Goal: Task Accomplishment & Management: Manage account settings

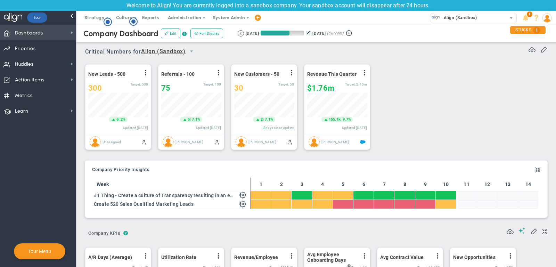
click at [42, 31] on span "Dashboards" at bounding box center [29, 33] width 28 height 15
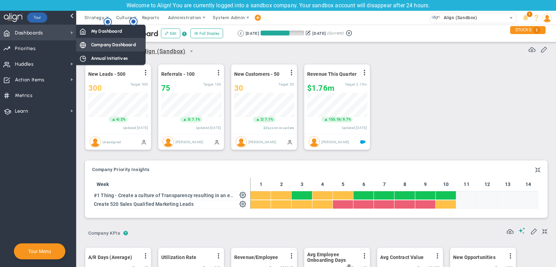
click at [112, 43] on span "Company Dashboard" at bounding box center [113, 44] width 45 height 7
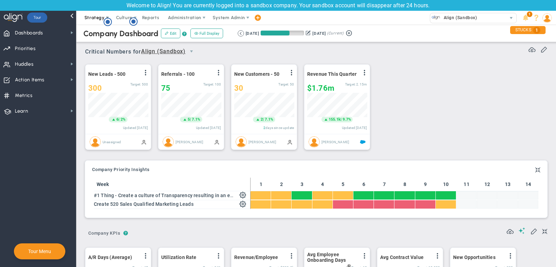
click at [89, 18] on span "Strategy" at bounding box center [94, 17] width 20 height 5
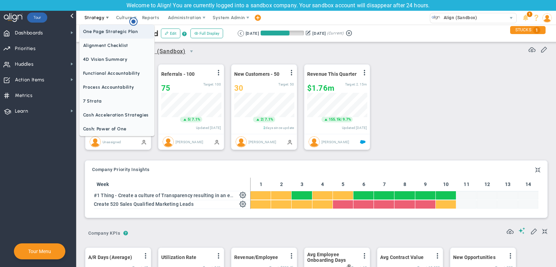
click at [98, 34] on span "One Page Strategic Plan" at bounding box center [117, 32] width 75 height 14
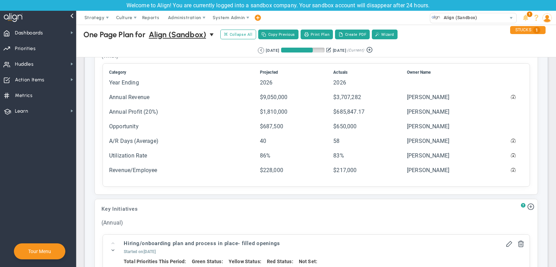
scroll to position [675, 0]
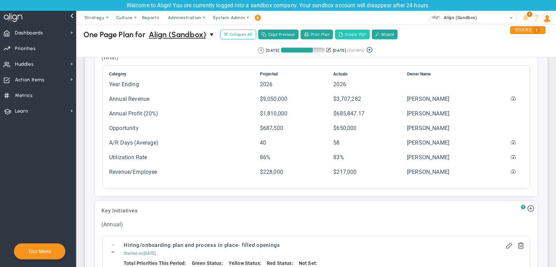
click at [347, 31] on button "Create PDF" at bounding box center [352, 35] width 35 height 10
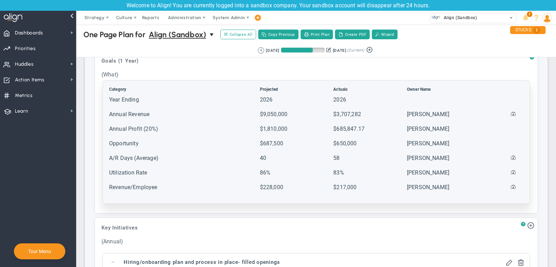
scroll to position [650, 0]
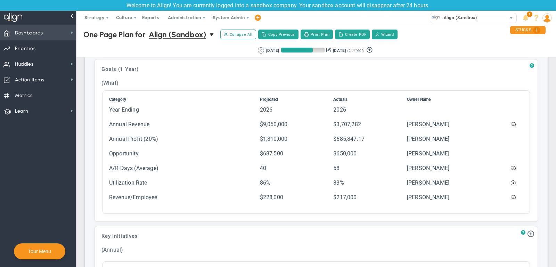
click at [49, 34] on span "Dashboards Dashboards" at bounding box center [38, 33] width 76 height 16
click at [212, 33] on span "select" at bounding box center [213, 35] width 6 height 6
click at [65, 31] on span "Dashboards Dashboards" at bounding box center [38, 33] width 76 height 16
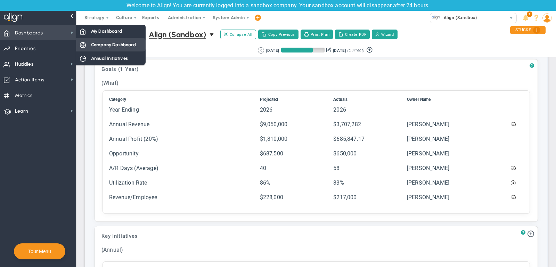
click at [113, 43] on span "Company Dashboard" at bounding box center [113, 44] width 45 height 7
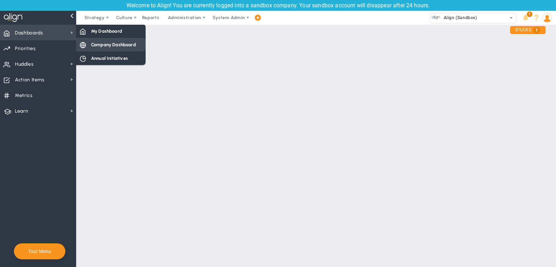
scroll to position [0, 0]
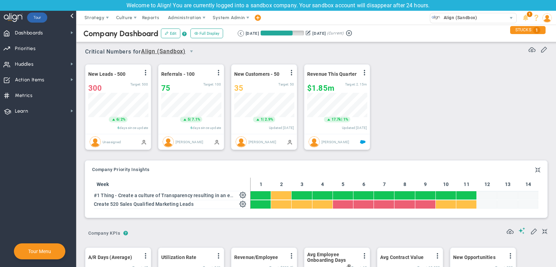
scroll to position [24, 60]
click at [261, 86] on div "35" at bounding box center [256, 88] width 44 height 9
type input "37"
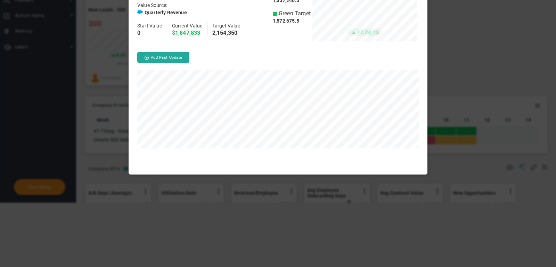
scroll to position [52, 104]
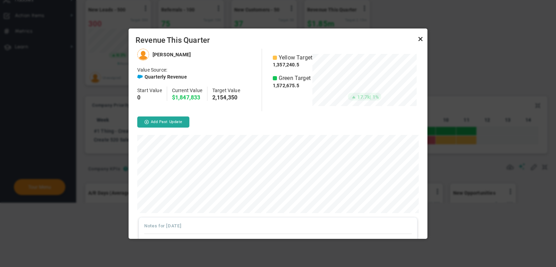
click at [422, 40] on link "Close" at bounding box center [421, 39] width 8 height 8
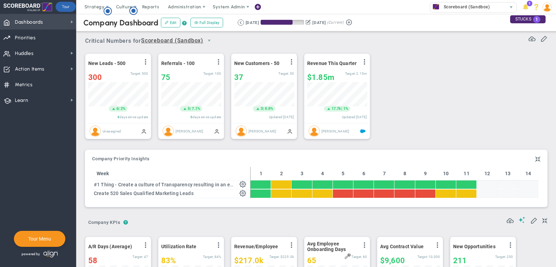
click at [40, 21] on span "Dashboards" at bounding box center [29, 22] width 28 height 15
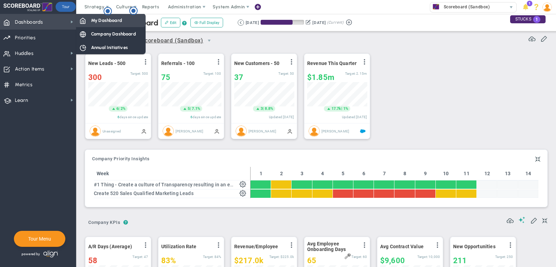
click at [90, 20] on div "My Dashboard" at bounding box center [111, 21] width 70 height 14
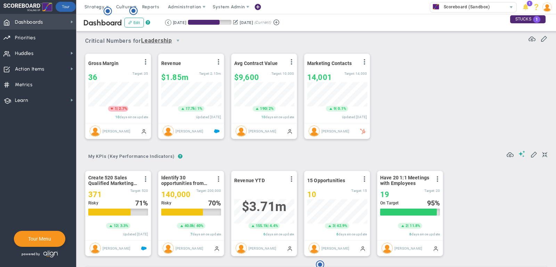
click at [58, 24] on span "Dashboards Dashboards" at bounding box center [38, 22] width 76 height 16
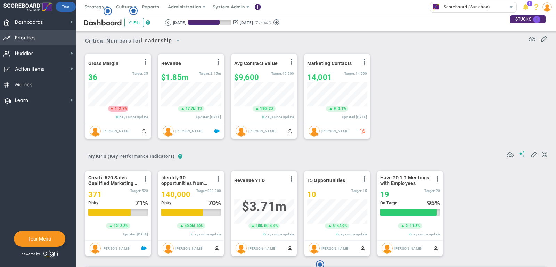
click at [32, 36] on span "Priorities" at bounding box center [25, 38] width 21 height 15
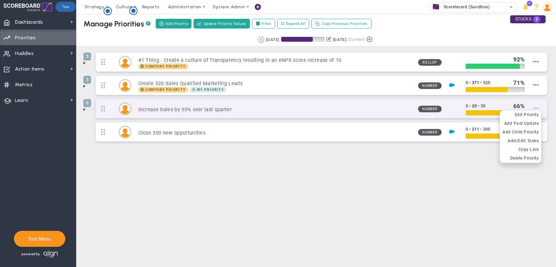
click at [538, 106] on span at bounding box center [536, 108] width 6 height 6
click at [534, 112] on span "Edit Priority" at bounding box center [527, 114] width 24 height 5
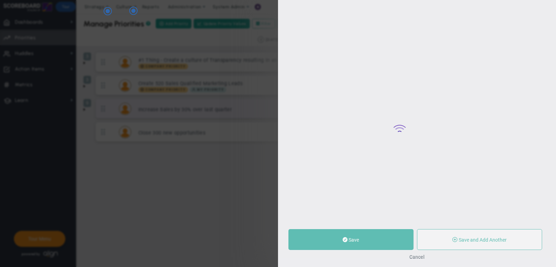
type input "Increase Sales by 30% over last quarter"
type input "0"
type input "20"
type input "30"
radio input "true"
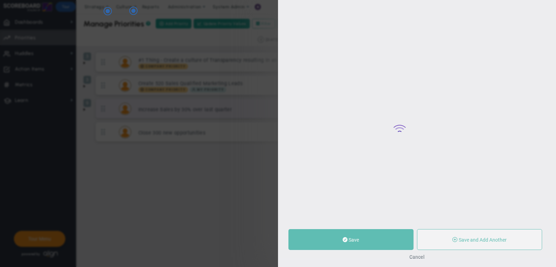
type input "[PERSON_NAME]"
type input "0"
type input "20"
type input "30"
radio input "true"
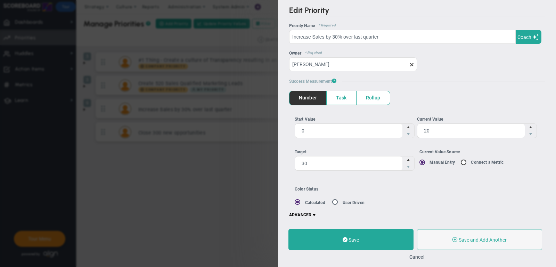
click at [312, 213] on span "ADVANCED" at bounding box center [303, 215] width 28 height 6
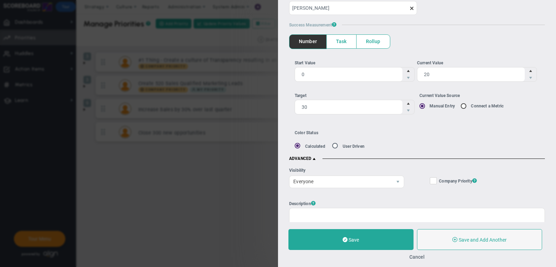
scroll to position [57, 0]
click at [421, 257] on button "Cancel" at bounding box center [417, 257] width 15 height 6
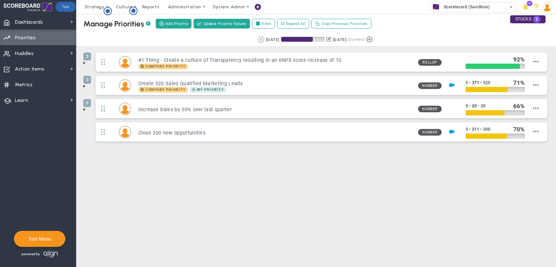
click at [86, 61] on span at bounding box center [85, 63] width 6 height 6
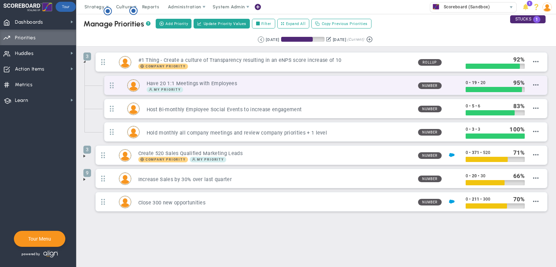
click at [411, 84] on h3 "Have 20 1:1 Meetings with Employees" at bounding box center [280, 83] width 266 height 7
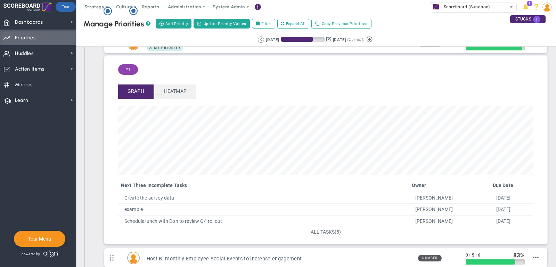
scroll to position [43, 0]
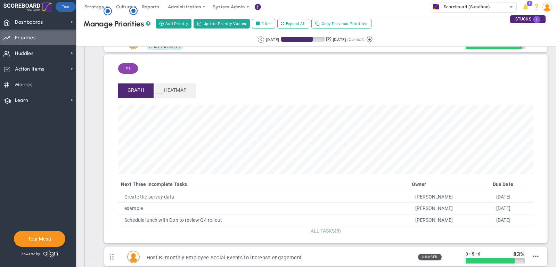
click at [336, 229] on span "(5)" at bounding box center [338, 231] width 6 height 6
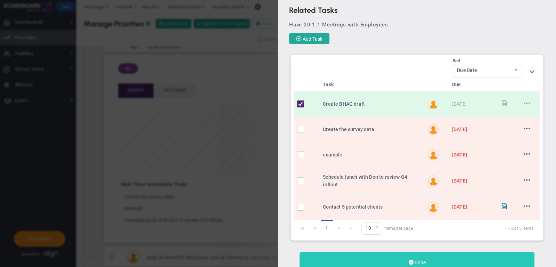
click at [424, 254] on button "Done" at bounding box center [417, 262] width 235 height 21
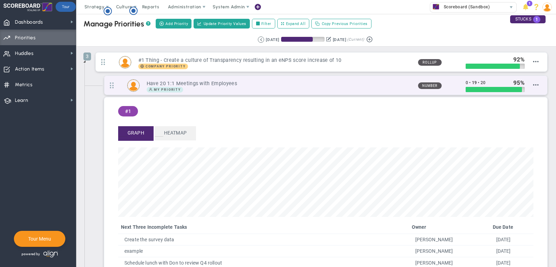
click at [362, 79] on div "Have 20 1:1 Meetings with Employees My Priority" at bounding box center [276, 86] width 273 height 14
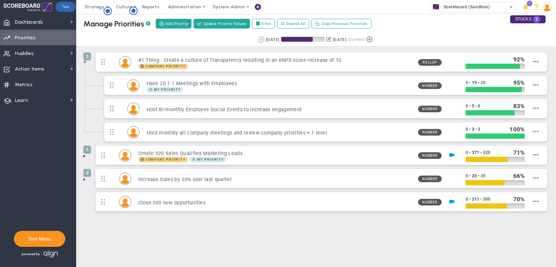
click at [84, 179] on span at bounding box center [85, 180] width 6 height 6
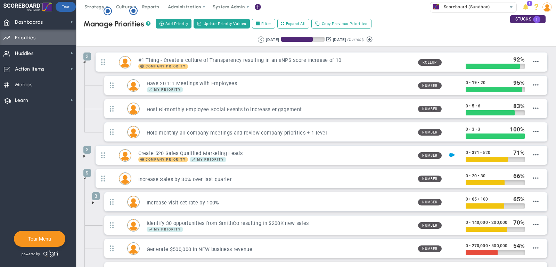
scroll to position [36, 0]
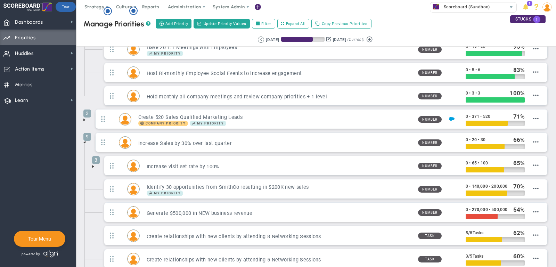
click at [93, 164] on span at bounding box center [93, 167] width 6 height 6
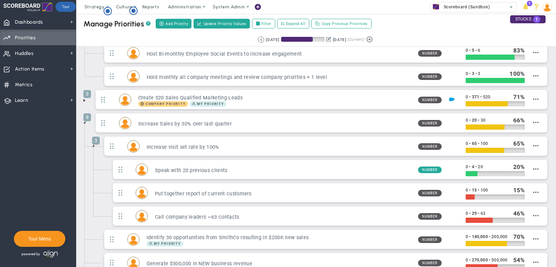
scroll to position [55, 0]
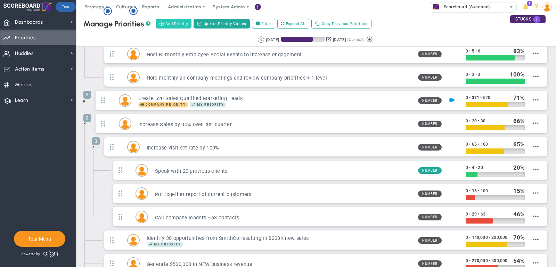
click at [172, 24] on span "Add Priority" at bounding box center [177, 24] width 23 height 6
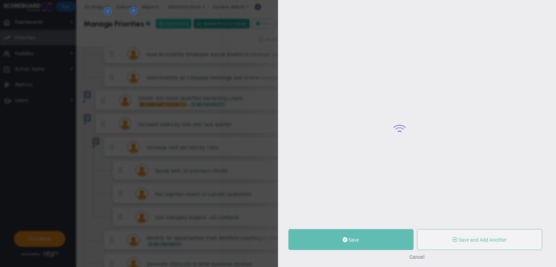
type input "0"
radio input "true"
type input "[PERSON_NAME]"
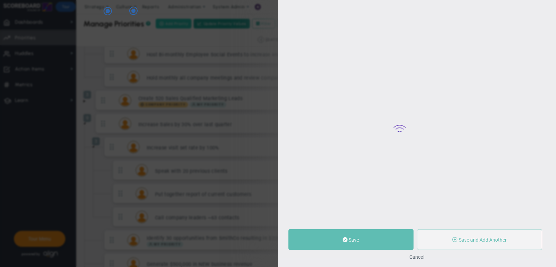
type input "0"
radio input "true"
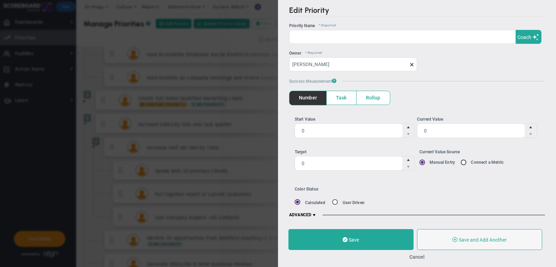
click at [531, 37] on span "Coach" at bounding box center [525, 37] width 14 height 6
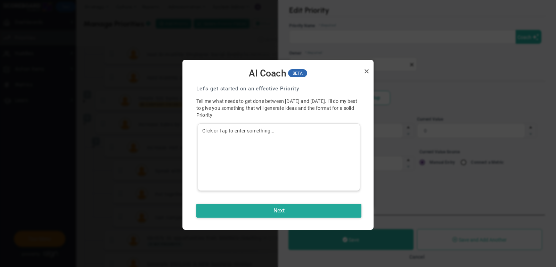
click at [309, 126] on div "Click or Tap to enter something..." at bounding box center [279, 156] width 162 height 67
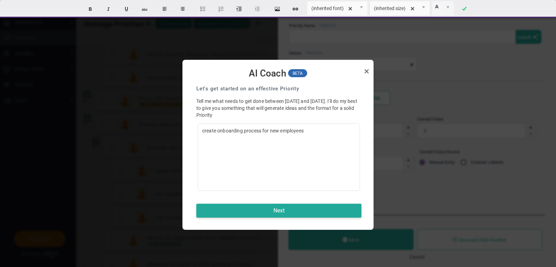
click at [297, 218] on div "Next" at bounding box center [279, 210] width 179 height 17
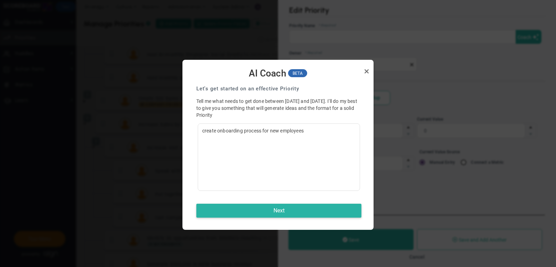
click at [291, 212] on button "Next" at bounding box center [278, 211] width 165 height 14
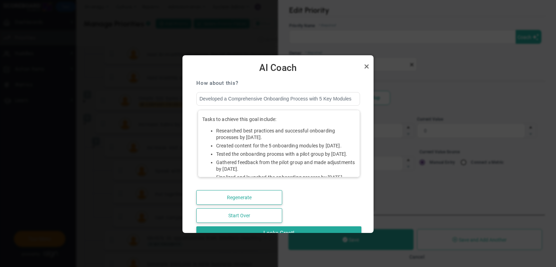
scroll to position [84, 0]
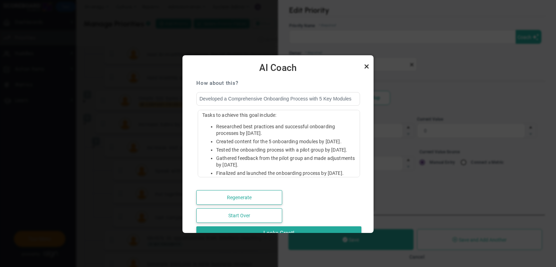
click at [368, 67] on link "Close" at bounding box center [367, 66] width 8 height 8
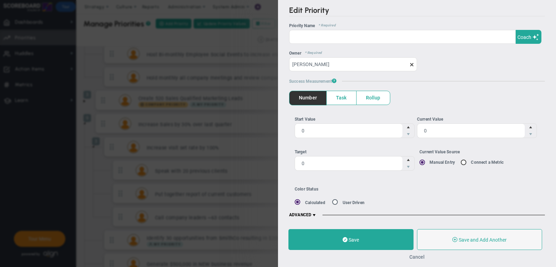
click at [415, 254] on button "Cancel" at bounding box center [417, 257] width 15 height 6
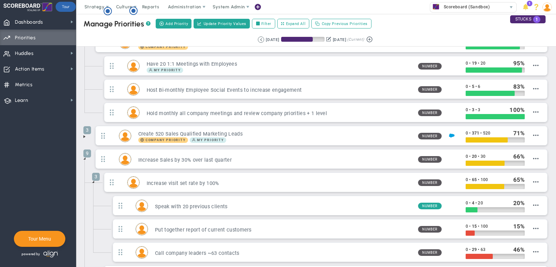
scroll to position [20, 0]
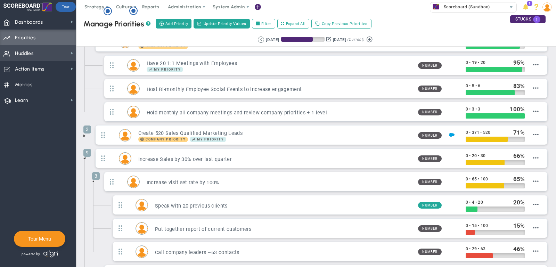
click at [53, 51] on span "Huddles Huddles" at bounding box center [38, 53] width 76 height 16
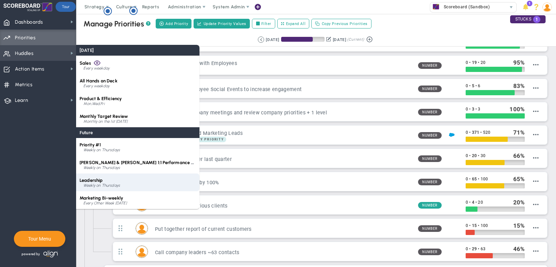
click at [122, 180] on div "Leadership Weekly on Thursdays" at bounding box center [137, 183] width 123 height 18
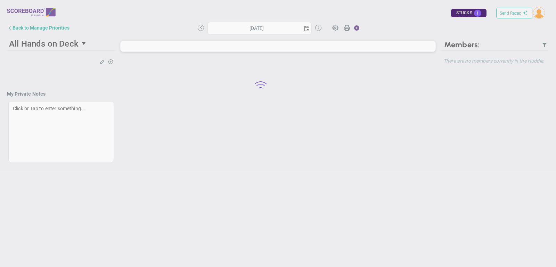
type input "Thursday, October 2, 2025"
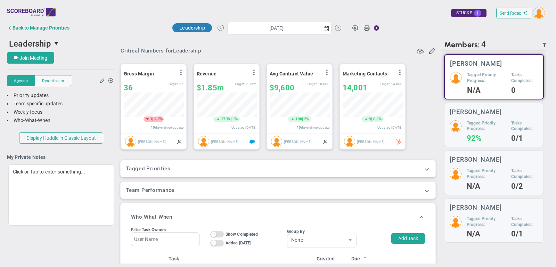
scroll to position [24, 60]
click at [427, 168] on span at bounding box center [427, 169] width 7 height 7
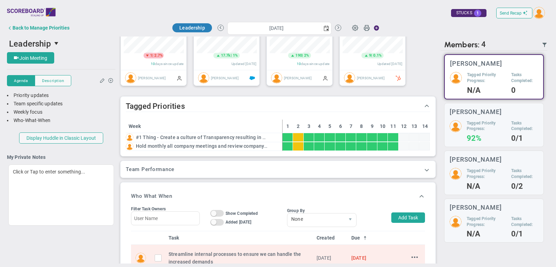
scroll to position [29, 0]
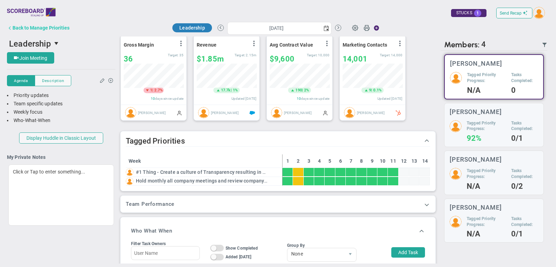
click at [52, 28] on div "Back to Manage Priorities" at bounding box center [41, 28] width 57 height 6
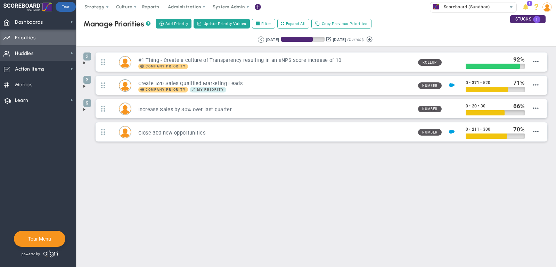
click at [58, 51] on span "Huddles Huddles" at bounding box center [38, 53] width 76 height 16
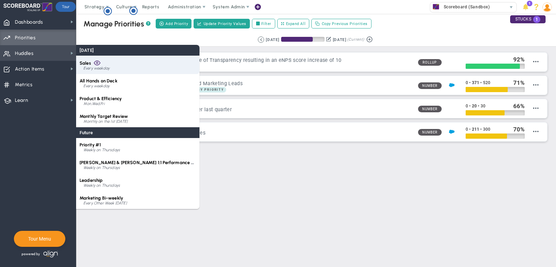
click at [119, 60] on div "Sales Every weekday" at bounding box center [137, 65] width 123 height 18
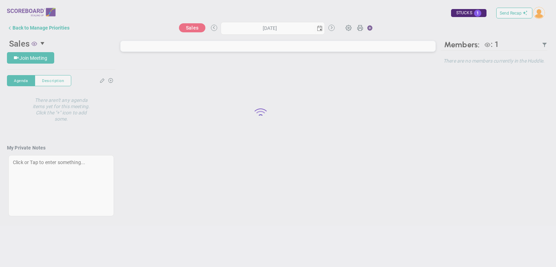
type input "Wednesday, October 1, 2025"
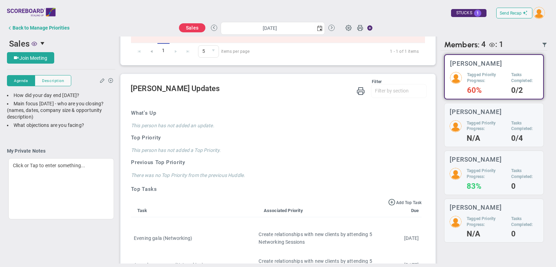
scroll to position [357, 0]
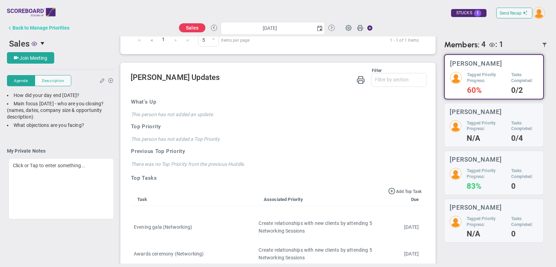
click at [43, 26] on div "Back to Manage Priorities" at bounding box center [41, 28] width 57 height 6
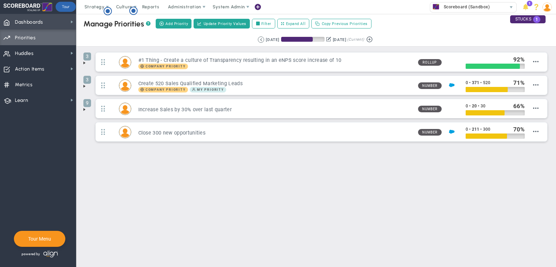
click at [42, 21] on span "Dashboards" at bounding box center [29, 22] width 28 height 15
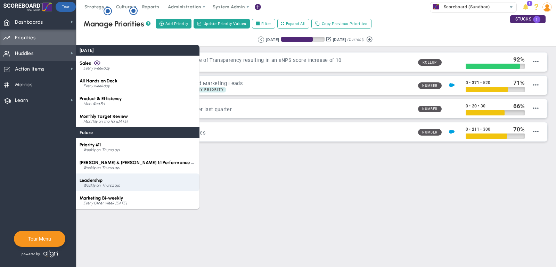
click at [116, 181] on div "Leadership Weekly on Thursdays" at bounding box center [137, 183] width 123 height 18
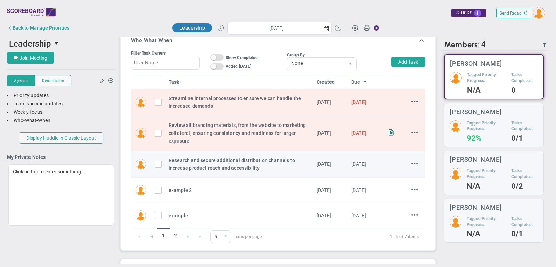
scroll to position [158, 0]
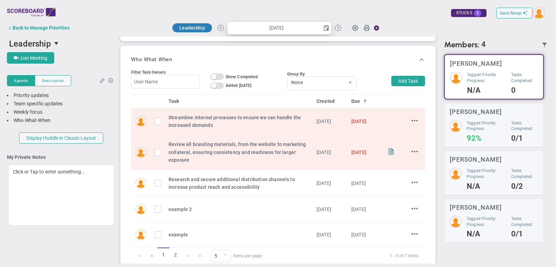
click at [326, 28] on span "select" at bounding box center [327, 28] width 6 height 6
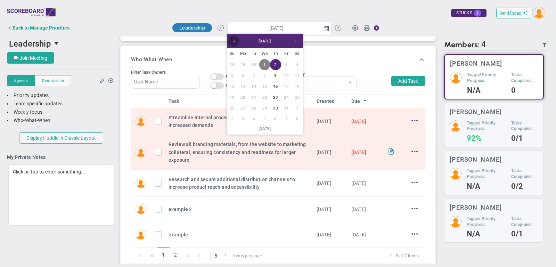
click at [234, 42] on span "Previous" at bounding box center [234, 42] width 6 height 6
click at [277, 87] on link "18" at bounding box center [275, 86] width 11 height 11
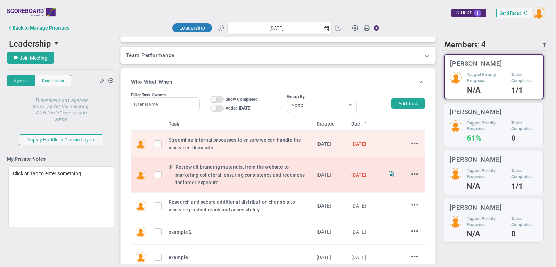
scroll to position [136, 0]
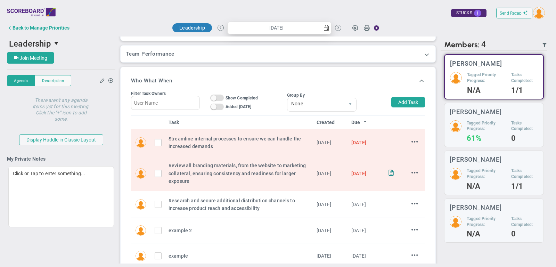
click at [326, 29] on span "select" at bounding box center [327, 28] width 6 height 6
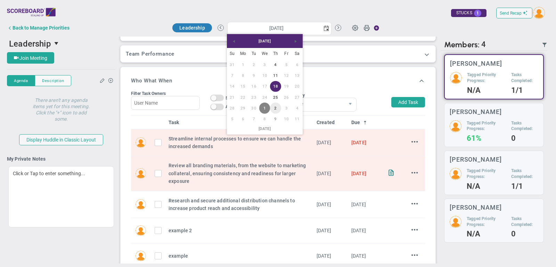
click at [275, 110] on link "2" at bounding box center [275, 108] width 11 height 11
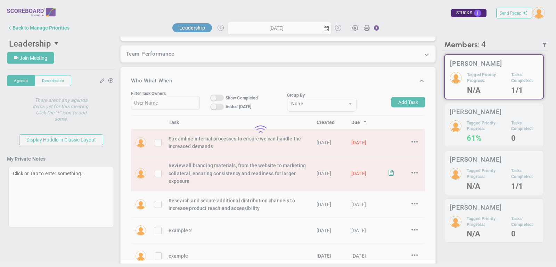
type input "Thursday, October 2, 2025"
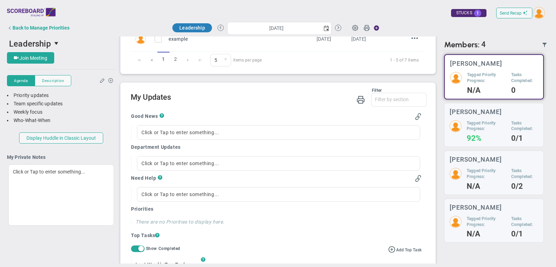
scroll to position [355, 0]
click at [328, 25] on span "select" at bounding box center [327, 28] width 10 height 12
click at [313, 96] on h2 "My Updates" at bounding box center [279, 96] width 296 height 10
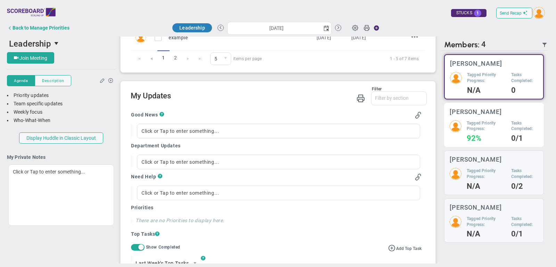
click at [469, 138] on h4 "92%" at bounding box center [486, 138] width 39 height 6
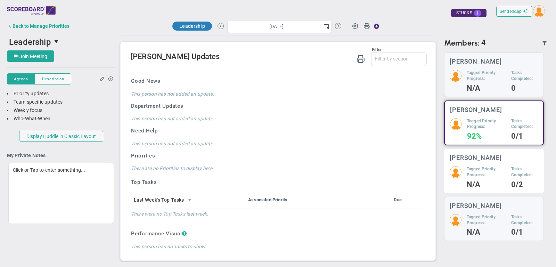
click at [480, 169] on h5 "Tagged Priority Progress:" at bounding box center [486, 172] width 39 height 12
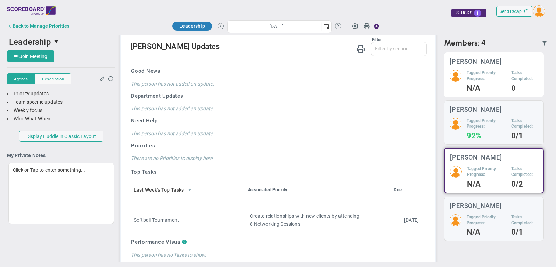
click at [490, 85] on h4 "N/A" at bounding box center [486, 88] width 39 height 6
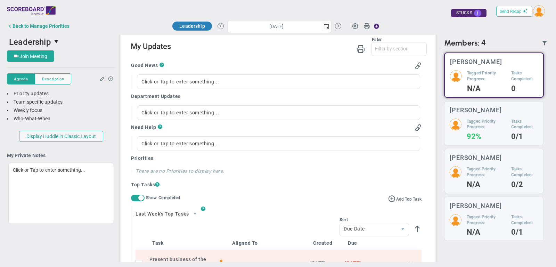
click at [519, 11] on span "Send Recap" at bounding box center [511, 11] width 22 height 5
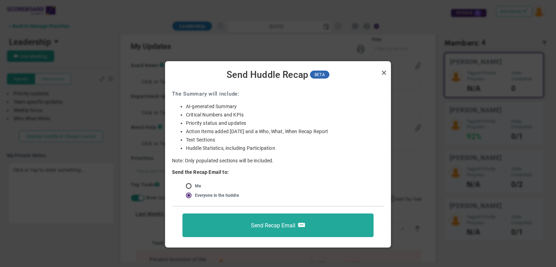
click at [191, 187] on input "radio" at bounding box center [191, 187] width 7 height 6
radio input "true"
click at [383, 71] on link "Close" at bounding box center [384, 73] width 8 height 8
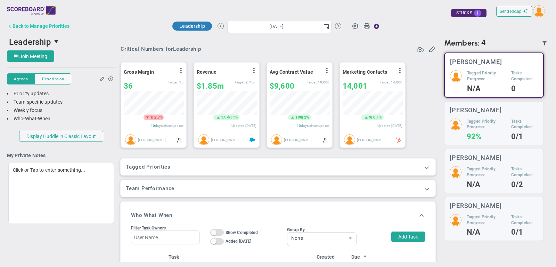
click at [58, 24] on div "Back to Manage Priorities" at bounding box center [41, 26] width 57 height 6
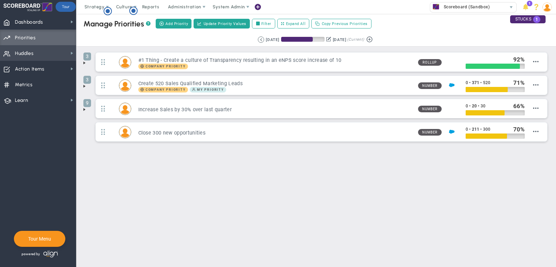
click at [53, 57] on span "Huddles Huddles" at bounding box center [38, 53] width 76 height 16
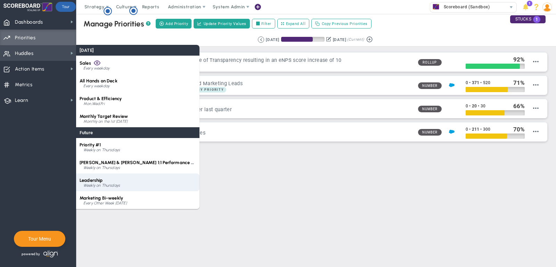
click at [111, 180] on div "Leadership Weekly on Thursdays" at bounding box center [137, 183] width 123 height 18
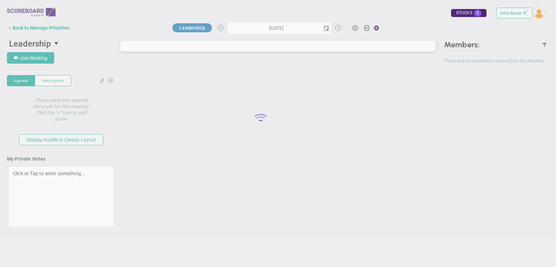
type input "Thursday, October 2, 2025"
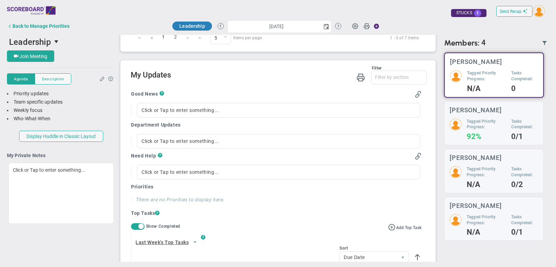
scroll to position [373, 0]
click at [203, 108] on div "Click or Tap to enter something..." at bounding box center [278, 111] width 283 height 15
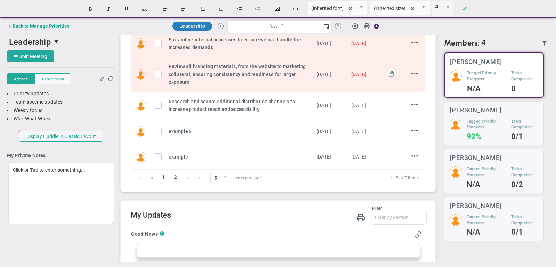
scroll to position [222, 0]
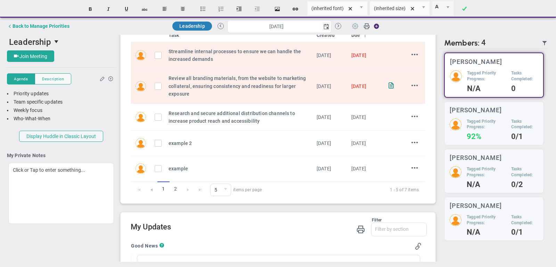
click at [355, 27] on span at bounding box center [355, 25] width 13 height 13
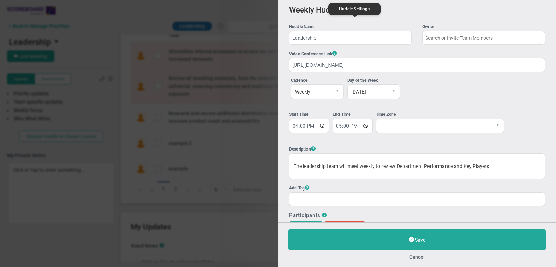
type input "[PERSON_NAME]"
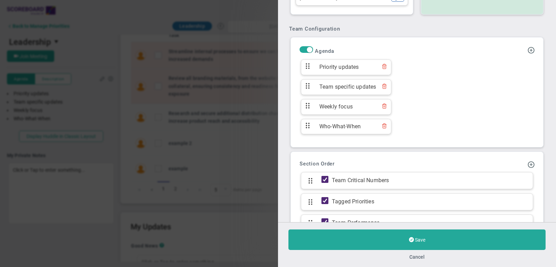
scroll to position [398, 0]
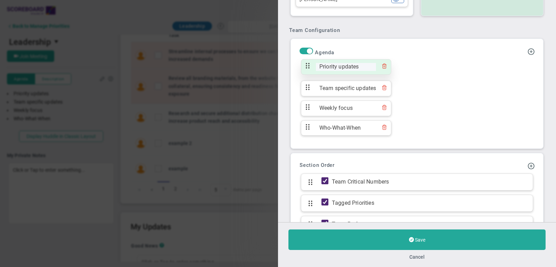
click at [338, 63] on span "Priority updates" at bounding box center [346, 67] width 60 height 8
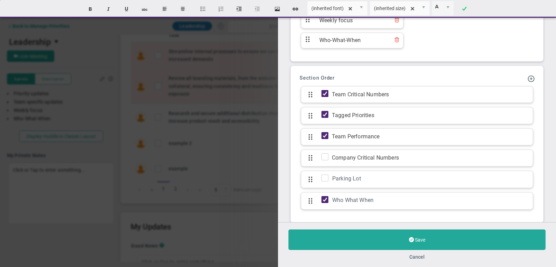
scroll to position [496, 0]
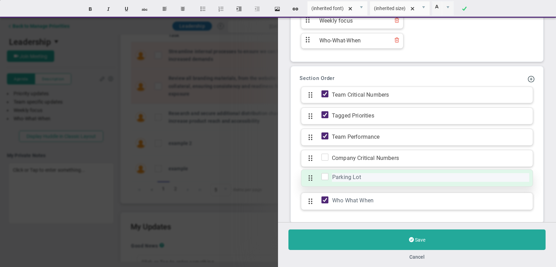
click at [352, 173] on div "Parking Lot" at bounding box center [431, 177] width 198 height 9
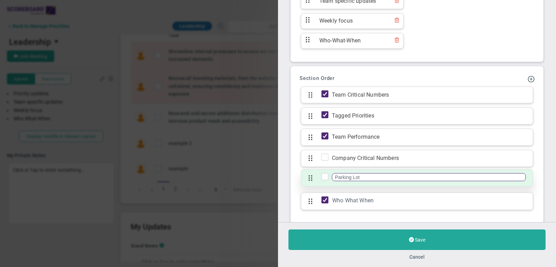
drag, startPoint x: 369, startPoint y: 168, endPoint x: 317, endPoint y: 166, distance: 51.9
click at [317, 169] on div "Parking Lot Click to add section name Parking Lot" at bounding box center [417, 177] width 232 height 17
click at [380, 173] on input "Parking Lot" at bounding box center [429, 177] width 194 height 8
click at [324, 175] on input "checkbox" at bounding box center [326, 178] width 7 height 7
checkbox input "true"
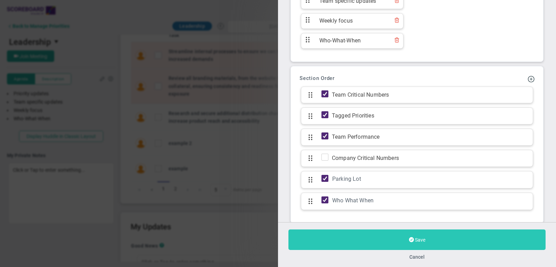
click at [391, 237] on button "Save" at bounding box center [417, 239] width 257 height 21
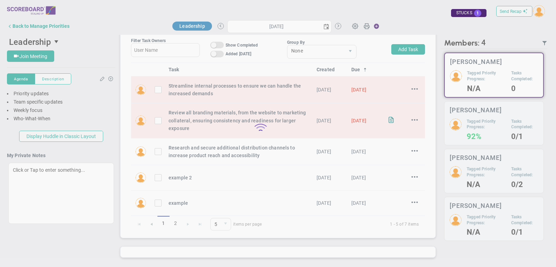
scroll to position [185, 0]
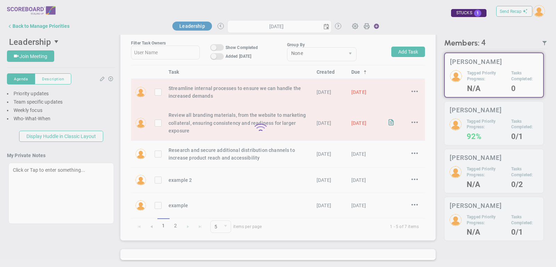
type input "Thursday, October 2, 2025"
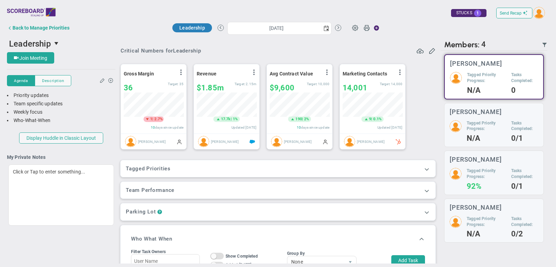
scroll to position [347693, 347657]
click at [429, 211] on span at bounding box center [427, 212] width 7 height 7
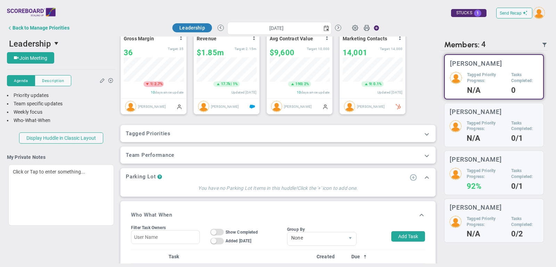
click at [414, 175] on span at bounding box center [413, 177] width 7 height 7
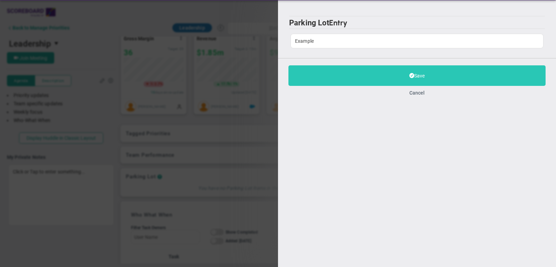
click at [396, 83] on button "Save" at bounding box center [417, 75] width 257 height 21
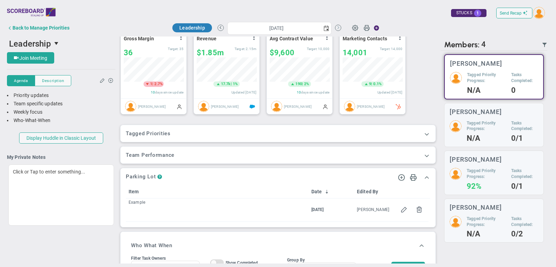
click at [336, 28] on button at bounding box center [338, 28] width 6 height 6
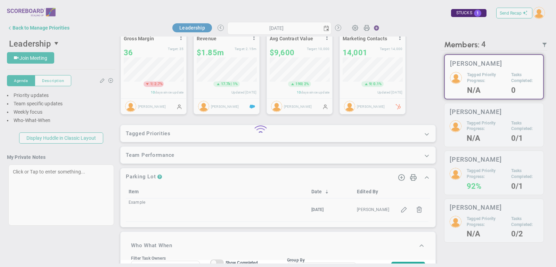
type input "Thursday, October 9, 2025"
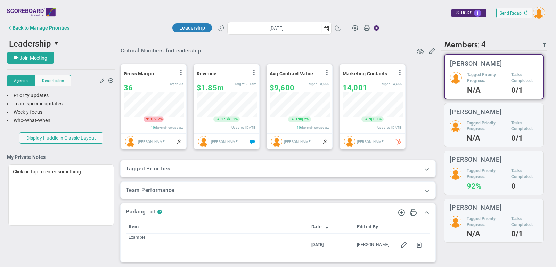
scroll to position [24, 60]
click at [324, 31] on span "select" at bounding box center [327, 28] width 10 height 12
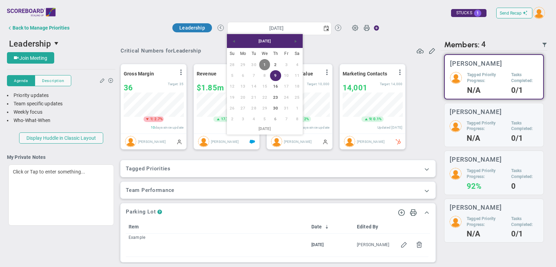
click at [372, 43] on div "Critical Numbers for Leadership Add Critical Numbers Track the 3-5 most importa…" at bounding box center [278, 266] width 319 height 459
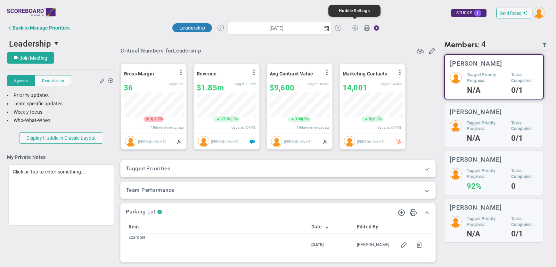
click at [355, 25] on span at bounding box center [355, 27] width 13 height 13
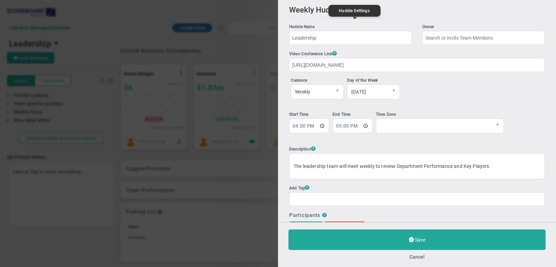
type input "[PERSON_NAME]"
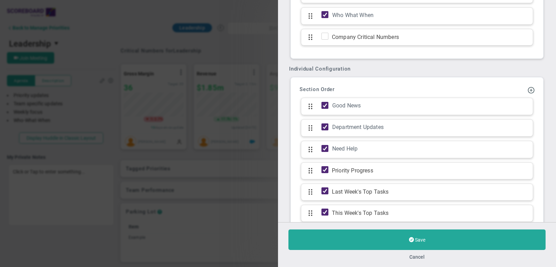
scroll to position [696, 0]
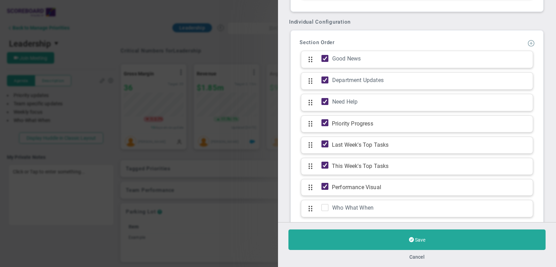
click at [532, 39] on span at bounding box center [531, 42] width 7 height 7
type input "Meeting Notes"
click at [511, 224] on span at bounding box center [512, 227] width 7 height 7
drag, startPoint x: 309, startPoint y: 210, endPoint x: 308, endPoint y: 81, distance: 129.0
drag, startPoint x: 308, startPoint y: 87, endPoint x: 308, endPoint y: 61, distance: 26.1
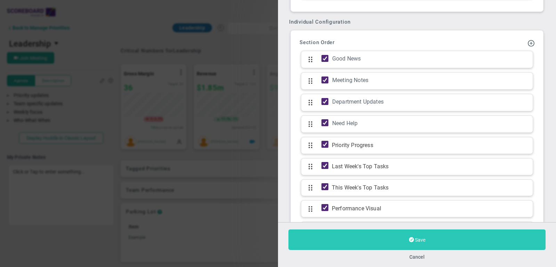
click at [381, 243] on button "Save" at bounding box center [417, 239] width 257 height 21
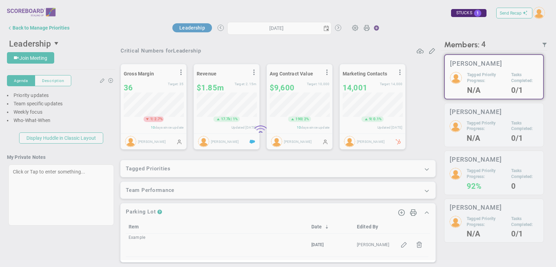
type input "Thursday, October 9, 2025"
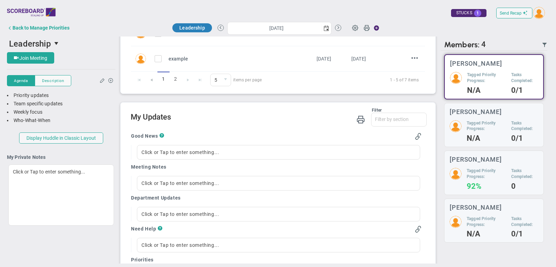
scroll to position [426, 0]
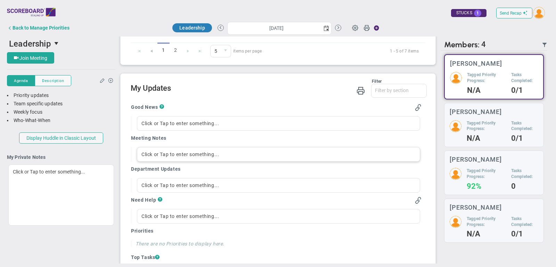
click at [157, 152] on div "Click or Tap to enter something..." at bounding box center [278, 154] width 283 height 15
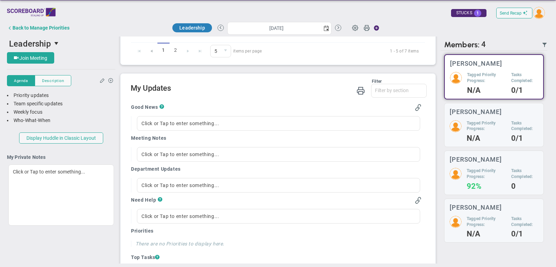
click at [178, 138] on div "Meeting Notes" at bounding box center [276, 139] width 291 height 8
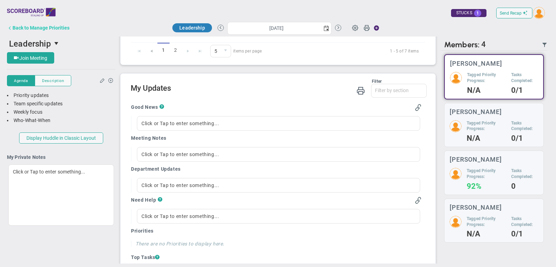
click at [62, 27] on div "Back to Manage Priorities" at bounding box center [41, 28] width 57 height 6
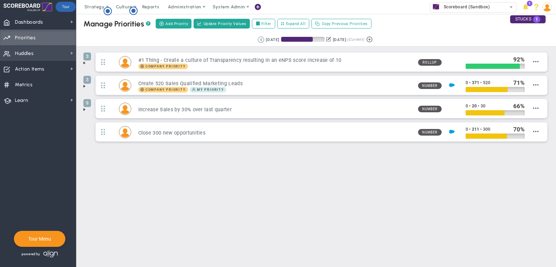
click at [64, 57] on span "Huddles Huddles" at bounding box center [38, 53] width 76 height 16
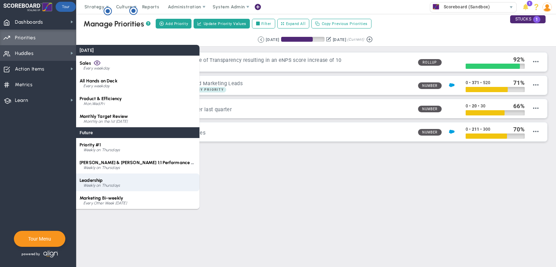
click at [109, 183] on div "Leadership Weekly on Thursdays" at bounding box center [137, 183] width 123 height 18
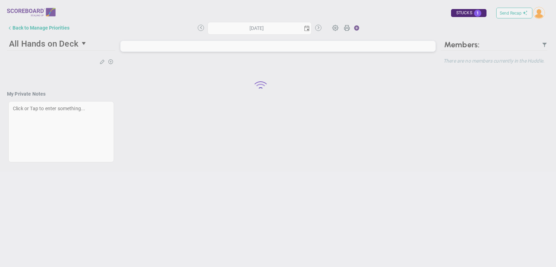
type input "Thursday, October 2, 2025"
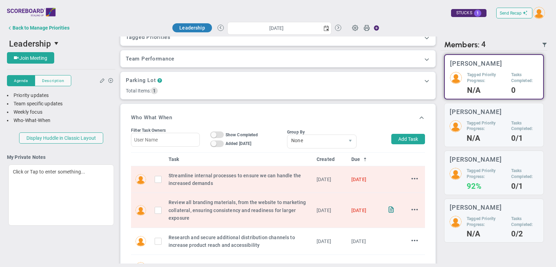
scroll to position [129, 0]
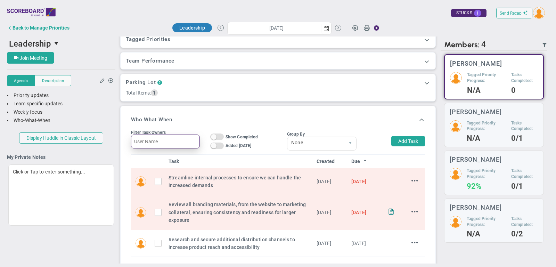
click at [176, 142] on input "text" at bounding box center [165, 142] width 69 height 14
click at [413, 140] on button "Add Task" at bounding box center [409, 141] width 34 height 10
type input "[PERSON_NAME]"
type input "10/8/2025"
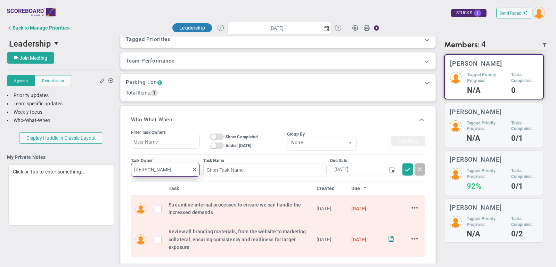
click at [196, 164] on input "[PERSON_NAME]" at bounding box center [165, 170] width 69 height 14
click at [193, 168] on span at bounding box center [195, 170] width 6 height 6
click at [170, 169] on input "text" at bounding box center [165, 170] width 69 height 14
click at [171, 182] on span "[PERSON_NAME]" at bounding box center [167, 183] width 38 height 5
type input "[PERSON_NAME]"
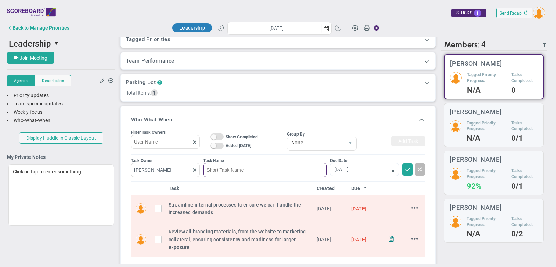
click at [233, 167] on input at bounding box center [264, 170] width 123 height 14
click at [393, 167] on span "select" at bounding box center [392, 170] width 6 height 6
type input "example"
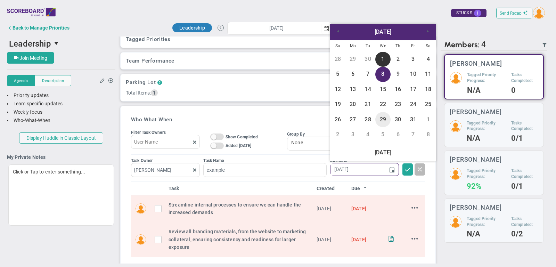
click at [384, 118] on link "29" at bounding box center [383, 119] width 15 height 15
type input "10/29/2025"
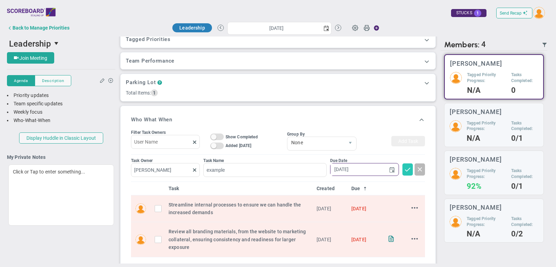
click at [409, 169] on span at bounding box center [407, 169] width 7 height 7
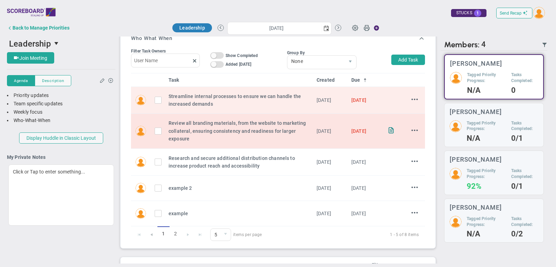
scroll to position [221, 0]
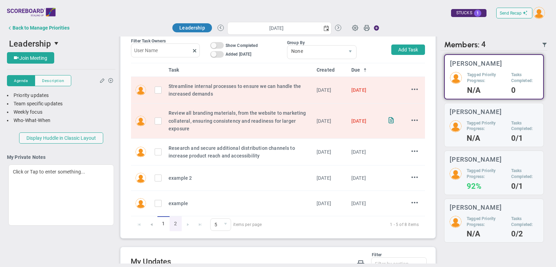
click at [179, 223] on link "2" at bounding box center [176, 223] width 12 height 15
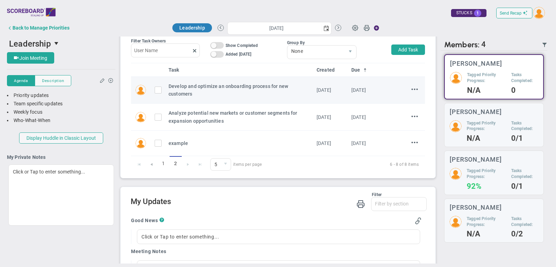
scroll to position [196, 0]
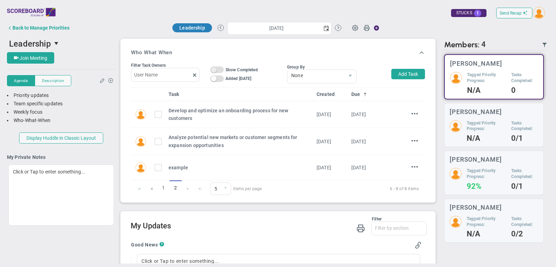
click at [217, 66] on span "On Off" at bounding box center [217, 69] width 14 height 7
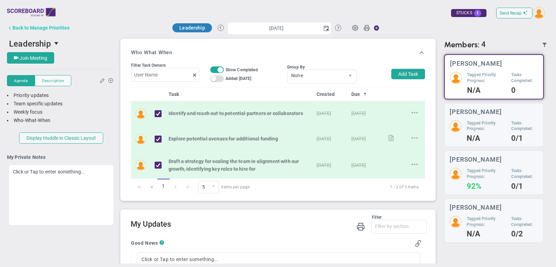
click at [62, 25] on div "Back to Manage Priorities" at bounding box center [41, 28] width 57 height 6
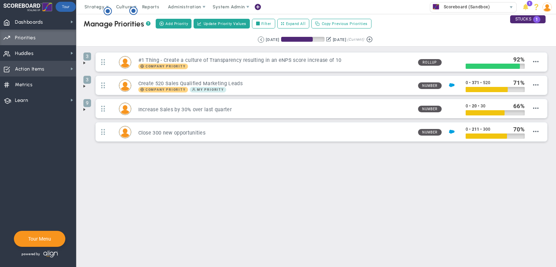
click at [29, 71] on span "Action Items" at bounding box center [30, 69] width 30 height 15
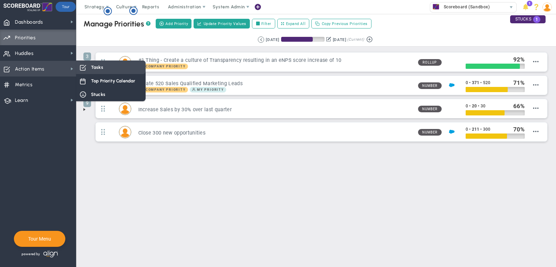
click at [114, 72] on div "Tasks" at bounding box center [111, 68] width 70 height 14
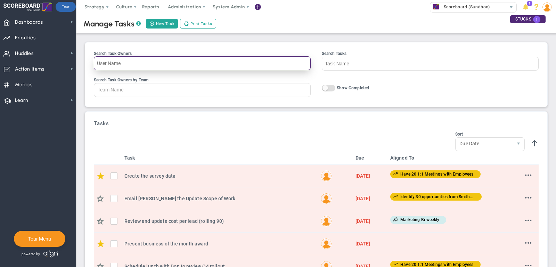
click at [144, 67] on input "Search Task Owners" at bounding box center [202, 63] width 217 height 14
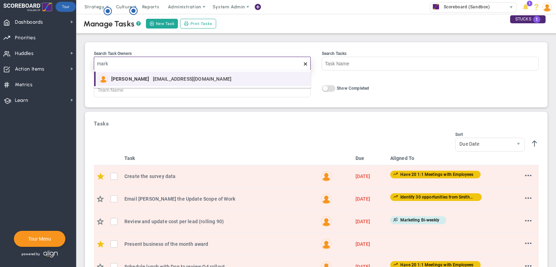
click at [151, 83] on li "Mark Collins mark.collins13972@testco.com" at bounding box center [202, 79] width 217 height 15
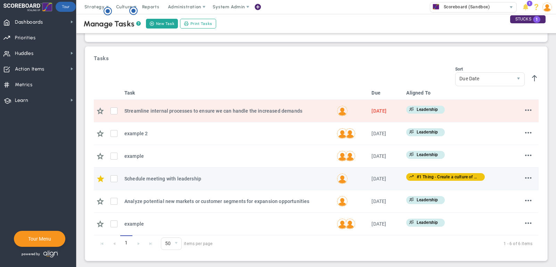
scroll to position [64, 0]
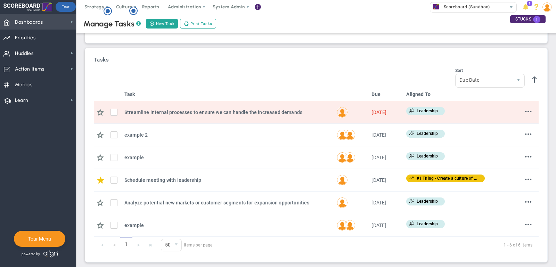
type input "[PERSON_NAME]"
click at [27, 23] on span "Dashboards" at bounding box center [29, 22] width 28 height 15
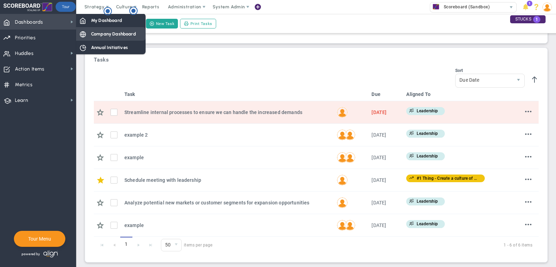
click at [106, 35] on span "Company Dashboard" at bounding box center [113, 34] width 45 height 7
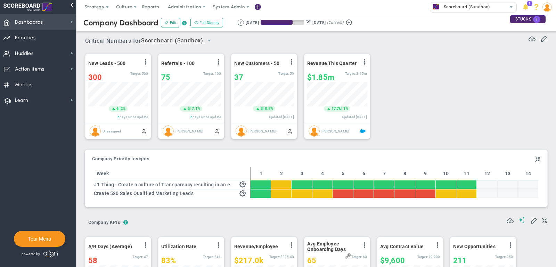
scroll to position [24, 60]
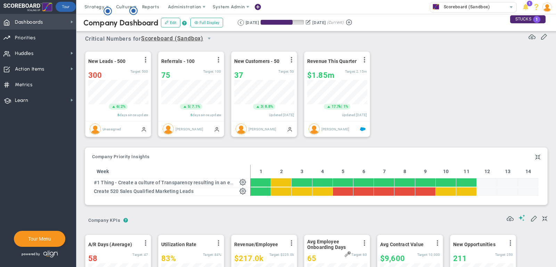
click at [53, 21] on span "Dashboards Dashboards" at bounding box center [38, 22] width 76 height 16
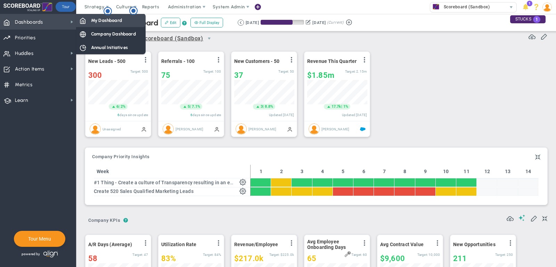
click at [94, 26] on div "My Dashboard" at bounding box center [111, 21] width 70 height 14
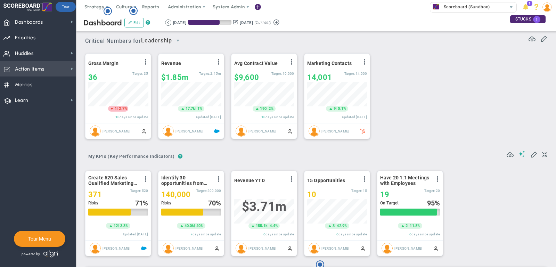
click at [38, 67] on span "Action Items" at bounding box center [30, 69] width 30 height 15
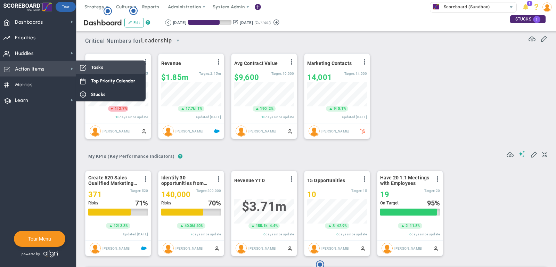
click at [108, 68] on div "Tasks" at bounding box center [111, 68] width 70 height 14
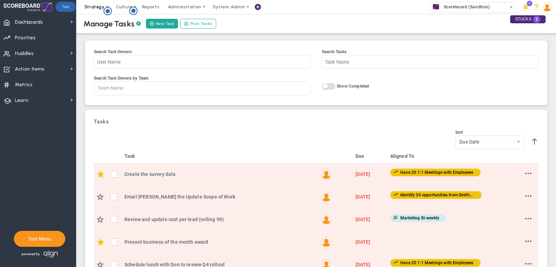
click at [99, 5] on span "Strategy" at bounding box center [94, 6] width 20 height 5
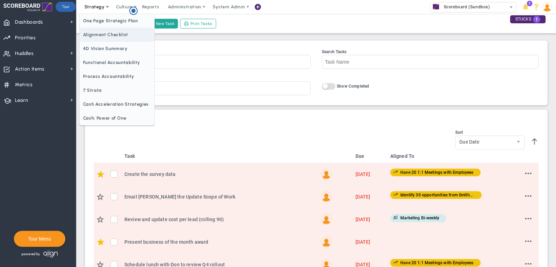
click at [100, 33] on span "Alignment Checklist" at bounding box center [117, 35] width 75 height 14
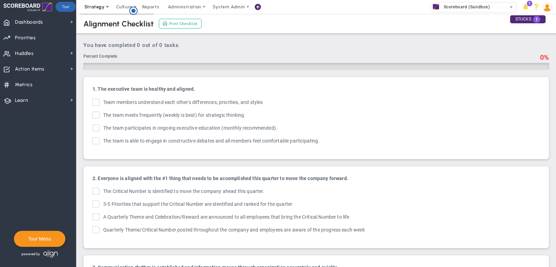
checkbox input "true"
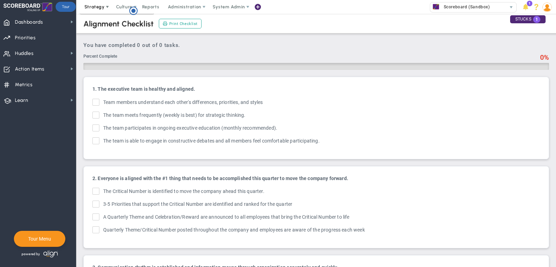
checkbox input "true"
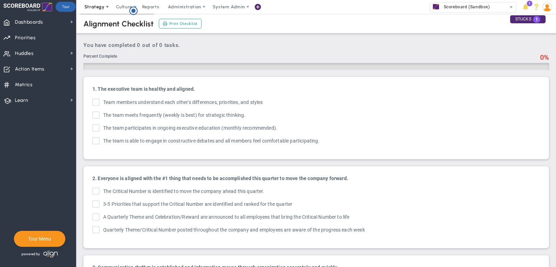
checkbox input "true"
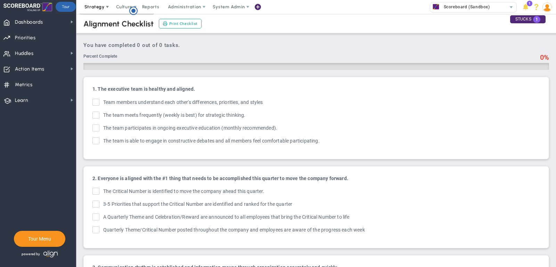
checkbox input "true"
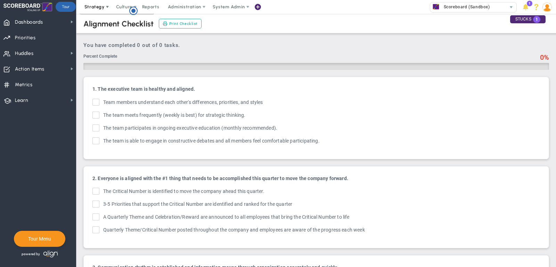
checkbox input "true"
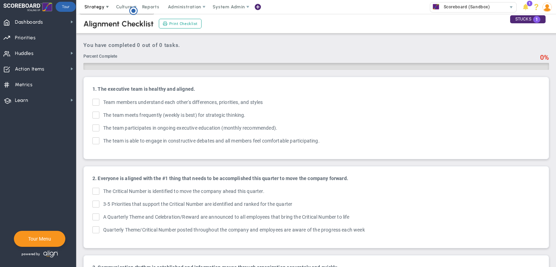
checkbox input "true"
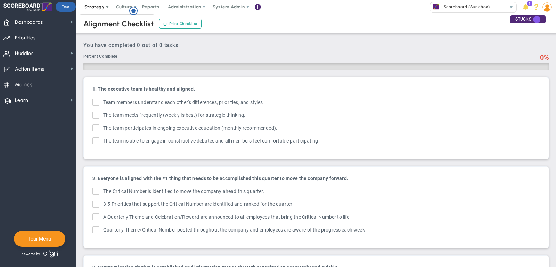
checkbox input "true"
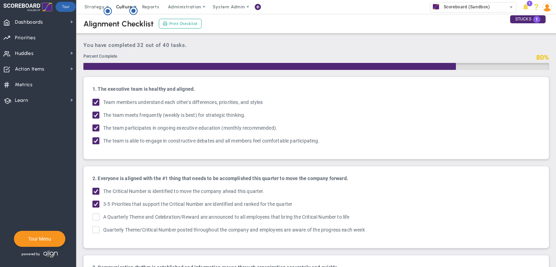
click at [125, 8] on span "Culture" at bounding box center [124, 6] width 16 height 5
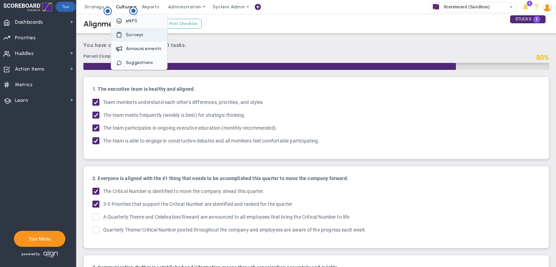
click at [139, 29] on span "Surveys" at bounding box center [139, 35] width 56 height 14
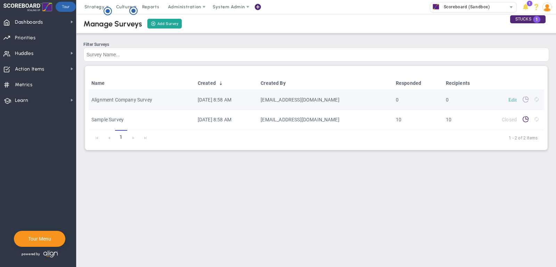
click at [511, 98] on link "Edit" at bounding box center [513, 99] width 8 height 5
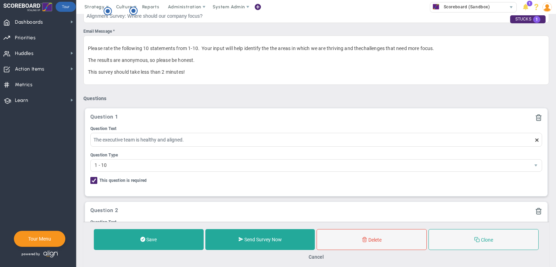
scroll to position [146, 0]
click at [97, 10] on span "Strategy" at bounding box center [95, 7] width 32 height 14
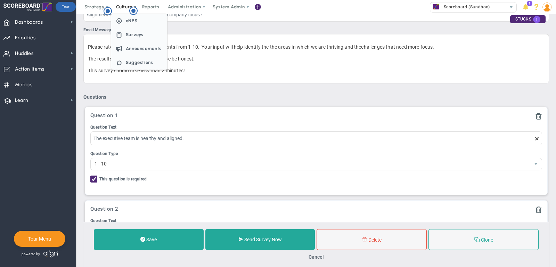
scroll to position [0, 0]
click at [135, 33] on span "Surveys" at bounding box center [135, 34] width 18 height 5
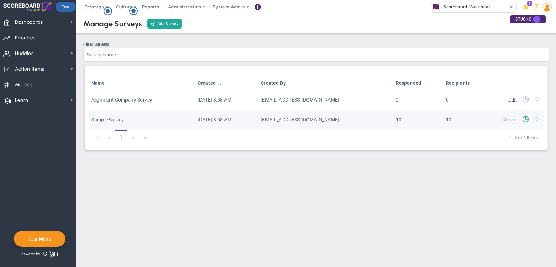
click at [527, 120] on span at bounding box center [526, 118] width 7 height 7
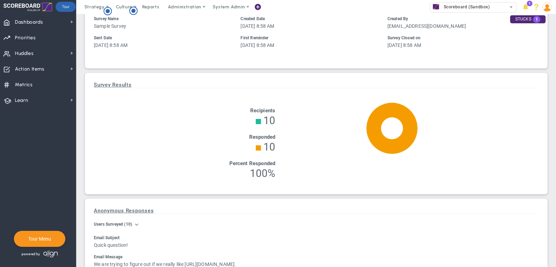
scroll to position [45, 0]
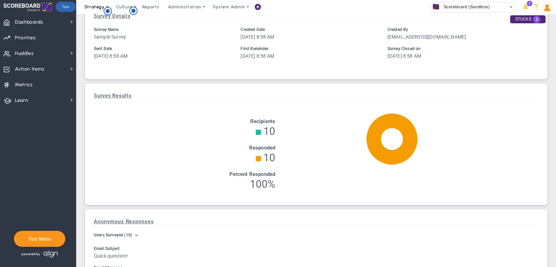
click at [91, 3] on span "Strategy" at bounding box center [95, 7] width 32 height 14
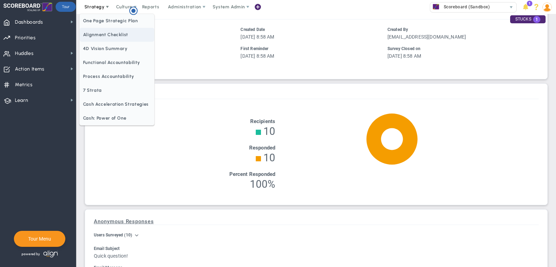
scroll to position [0, 0]
click at [111, 32] on span "Alignment Checklist" at bounding box center [117, 35] width 75 height 14
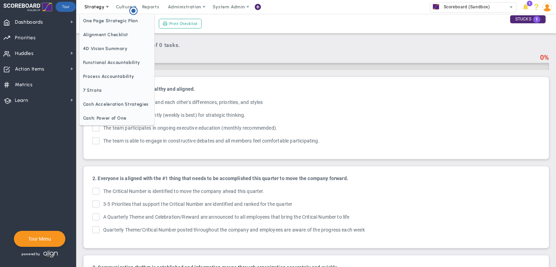
checkbox input "true"
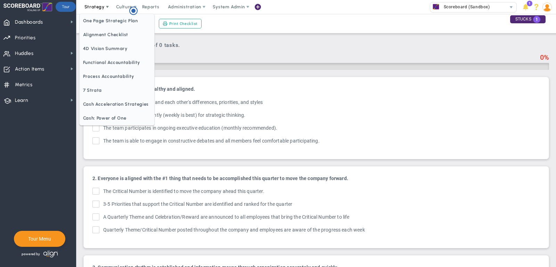
checkbox input "true"
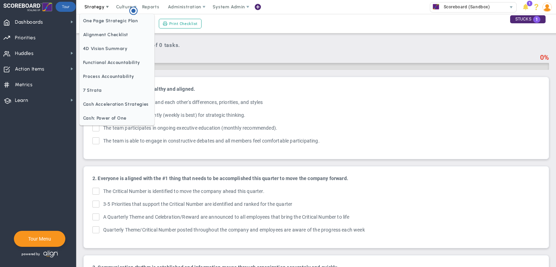
checkbox input "true"
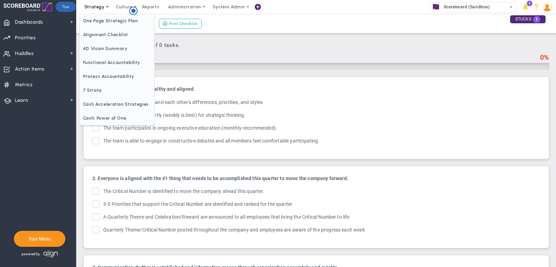
checkbox input "true"
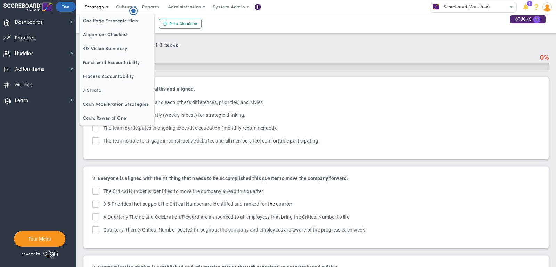
checkbox input "true"
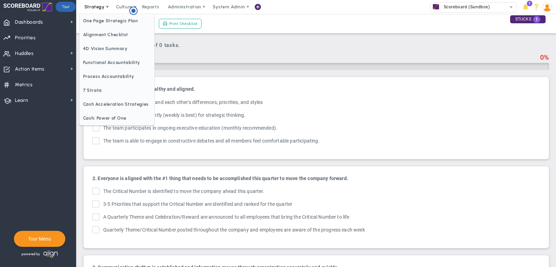
checkbox input "true"
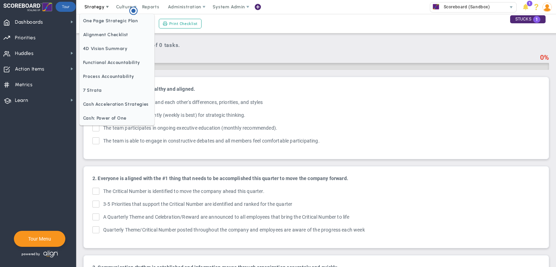
checkbox input "true"
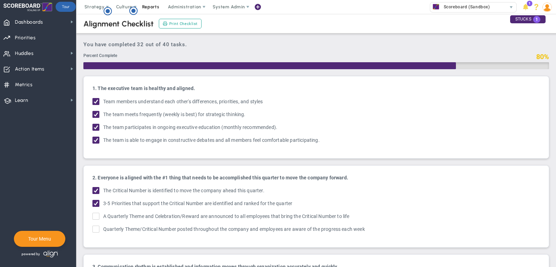
click at [149, 7] on span "Reports" at bounding box center [151, 7] width 24 height 14
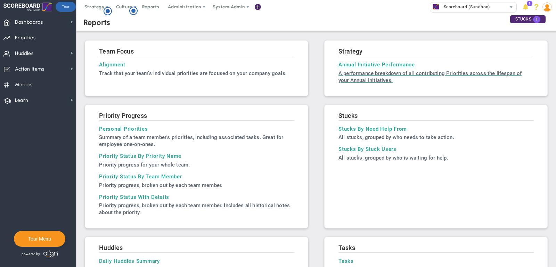
click at [363, 63] on h3 "Annual Initiative Performance" at bounding box center [436, 65] width 195 height 6
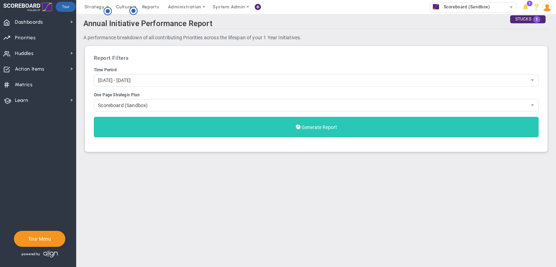
click at [346, 120] on button "Generate Report" at bounding box center [316, 127] width 445 height 21
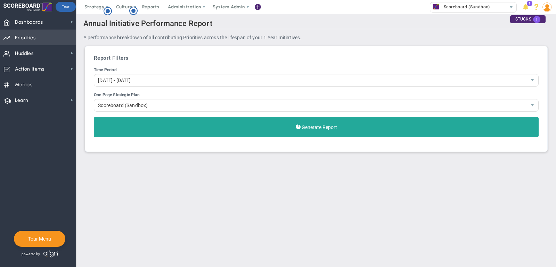
click at [43, 39] on span "Priorities Projects OKR Tree Priorities Projects OKRs" at bounding box center [38, 38] width 76 height 16
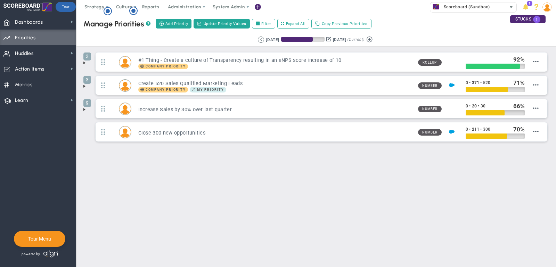
click at [484, 5] on span "Scoreboard (Sandbox)" at bounding box center [466, 6] width 50 height 9
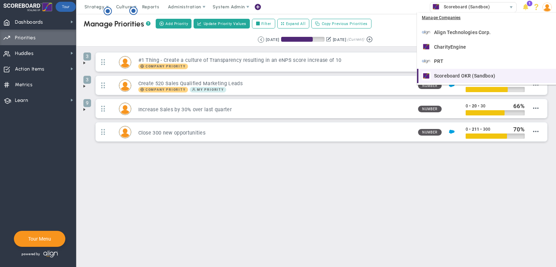
click at [499, 76] on div "Scoreboard OKR (Sandbox)" at bounding box center [487, 76] width 131 height 9
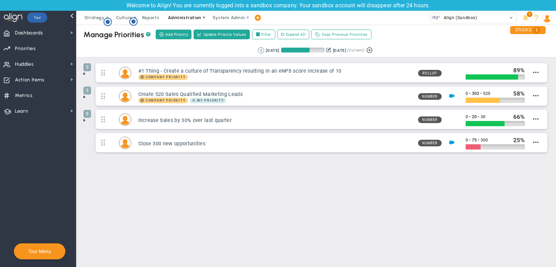
click at [181, 17] on span "Administration" at bounding box center [184, 17] width 33 height 5
click at [148, 15] on span "Reports" at bounding box center [151, 18] width 24 height 14
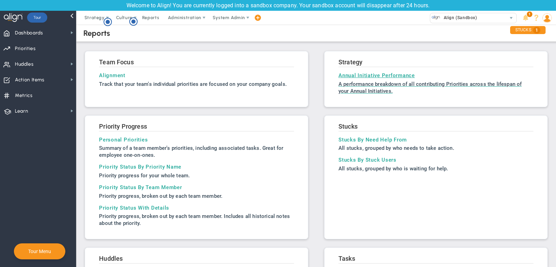
click at [397, 85] on p "A performance breakdown of all contributing Priorities across the lifespan of y…" at bounding box center [436, 88] width 195 height 14
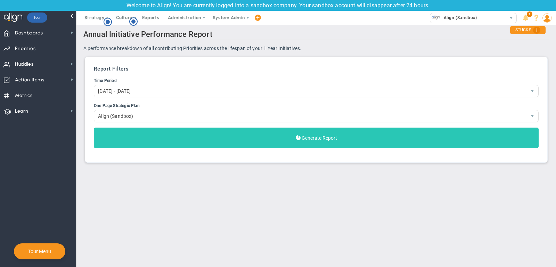
click at [360, 131] on button "Generate Report" at bounding box center [316, 138] width 445 height 21
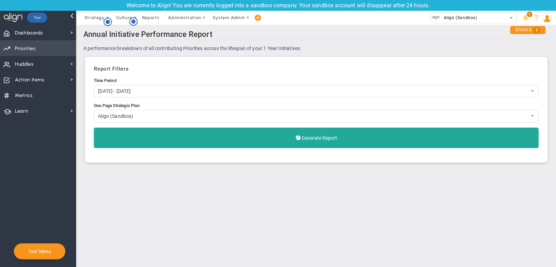
click at [34, 45] on span "Priorities" at bounding box center [25, 48] width 21 height 15
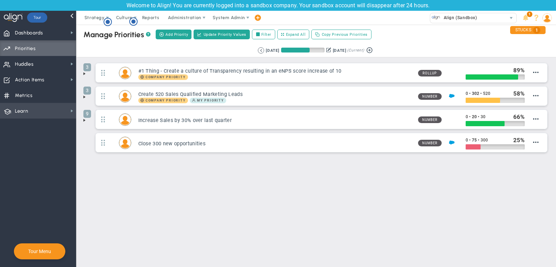
click at [37, 110] on span "Learn Learn" at bounding box center [38, 111] width 76 height 16
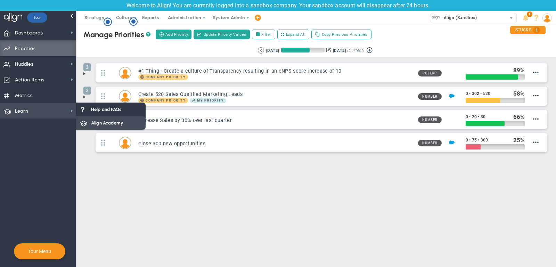
click at [105, 120] on span "Align Academy" at bounding box center [107, 123] width 32 height 7
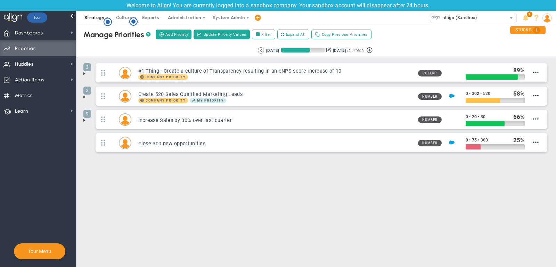
click at [89, 18] on span "Strategy" at bounding box center [94, 17] width 20 height 5
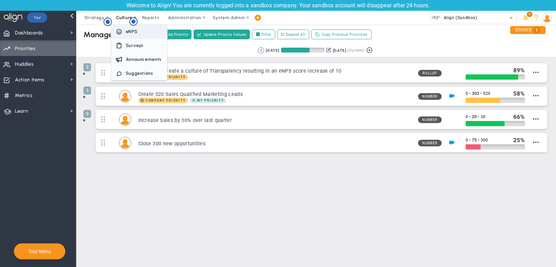
click at [124, 31] on span "eNPS" at bounding box center [139, 32] width 56 height 14
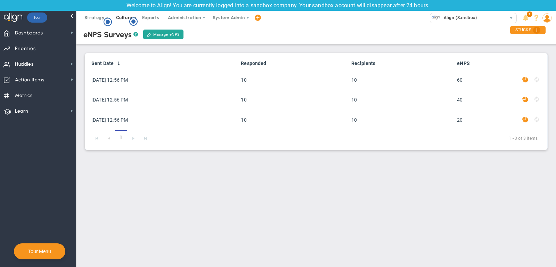
click at [124, 16] on span "Culture" at bounding box center [124, 17] width 16 height 5
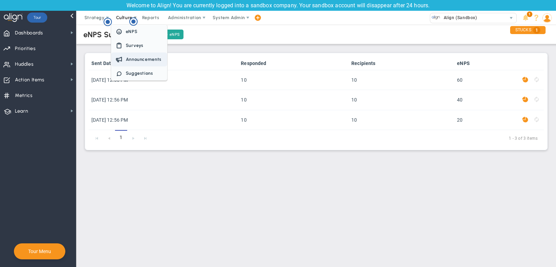
click at [127, 56] on span "Announcements" at bounding box center [139, 60] width 56 height 14
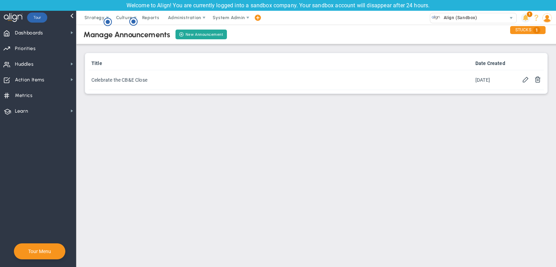
click at [525, 16] on span at bounding box center [525, 17] width 9 height 9
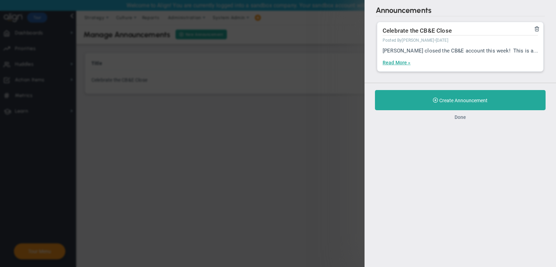
click at [461, 115] on button "Done" at bounding box center [460, 117] width 11 height 6
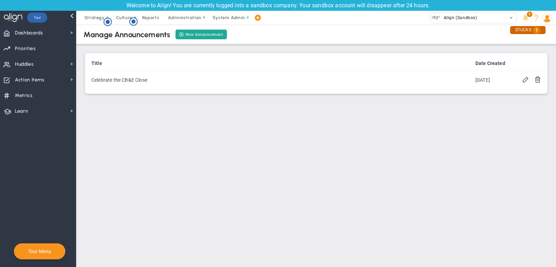
click at [533, 30] on span "1" at bounding box center [536, 30] width 7 height 7
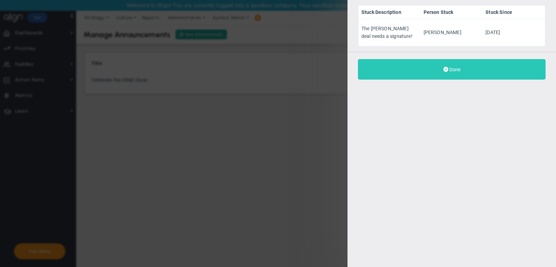
click at [455, 67] on span "Done" at bounding box center [455, 70] width 11 height 6
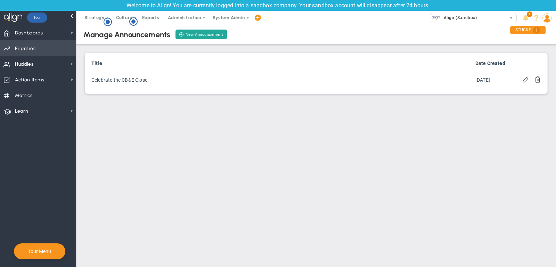
click at [38, 47] on span "Priorities Projects OKR Tree Priorities Projects OKRs" at bounding box center [38, 48] width 76 height 16
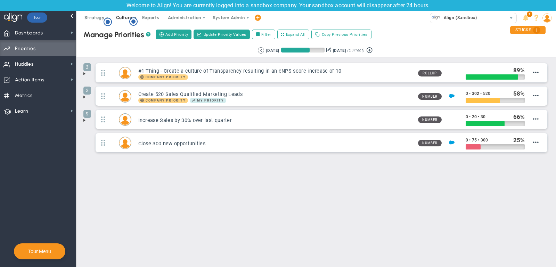
click at [123, 13] on span "Culture" at bounding box center [125, 18] width 28 height 14
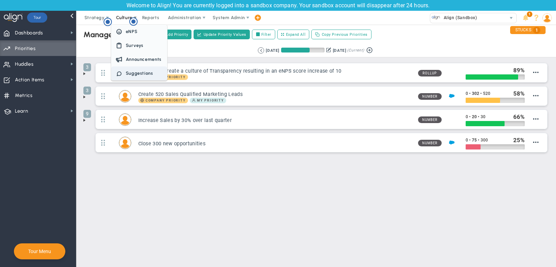
click at [143, 69] on span "Suggestions" at bounding box center [139, 73] width 56 height 14
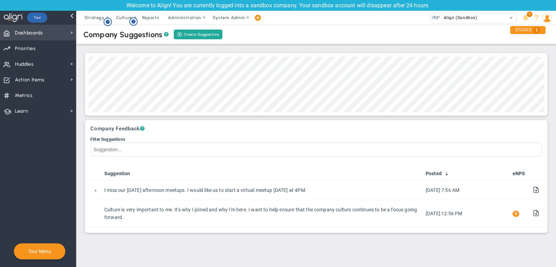
click at [67, 33] on span "Dashboards Dashboards" at bounding box center [38, 33] width 76 height 16
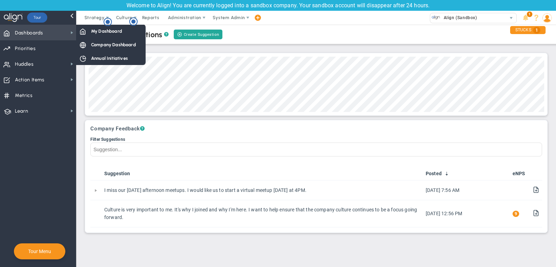
click at [62, 30] on span "Dashboards Dashboards" at bounding box center [38, 33] width 76 height 16
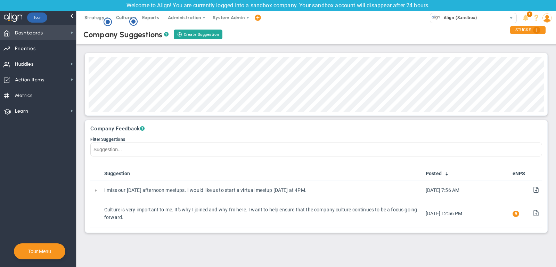
click at [65, 30] on span "Dashboards Dashboards" at bounding box center [38, 33] width 76 height 16
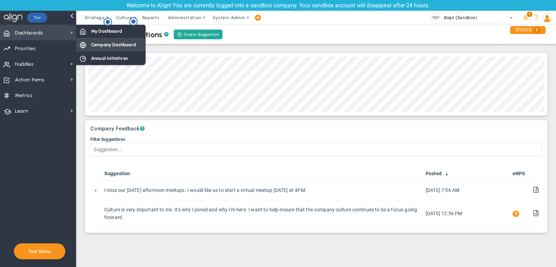
click at [95, 42] on span "Company Dashboard" at bounding box center [113, 44] width 45 height 7
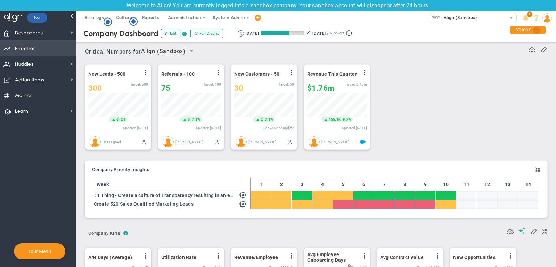
click at [46, 43] on span "Priorities Projects OKR Tree Priorities Projects OKRs" at bounding box center [38, 48] width 76 height 16
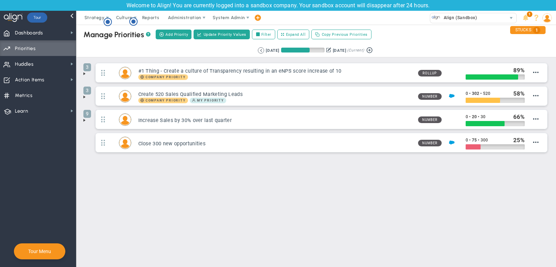
click at [549, 18] on img at bounding box center [547, 17] width 9 height 9
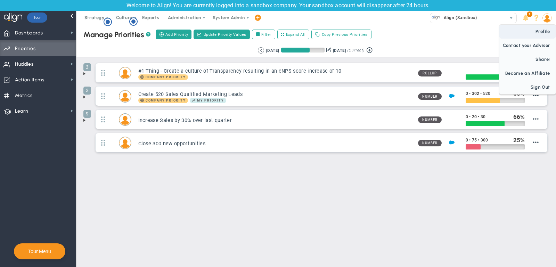
click at [540, 33] on span "Profile" at bounding box center [528, 32] width 56 height 14
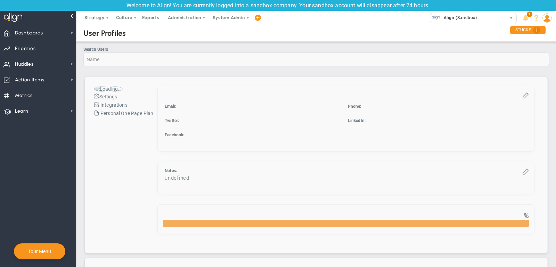
checkbox input "true"
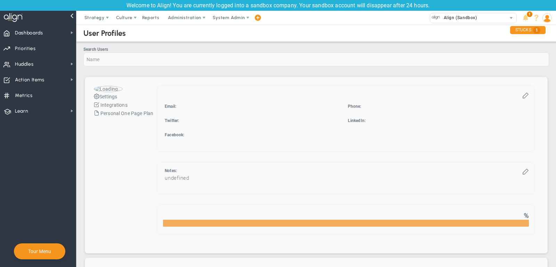
checkbox input "true"
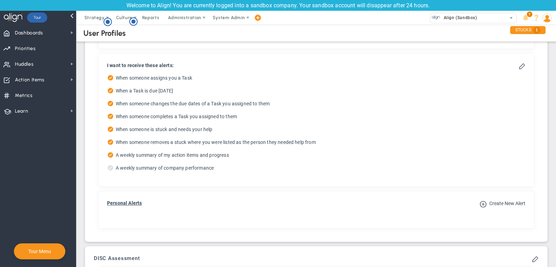
scroll to position [394, 0]
